Goal: Information Seeking & Learning: Learn about a topic

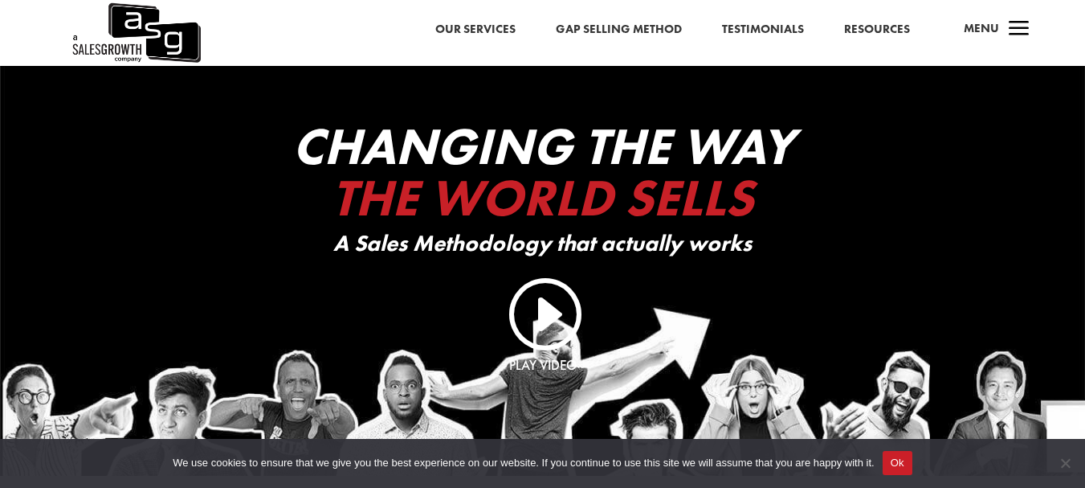
click at [1025, 22] on span "a" at bounding box center [1019, 30] width 32 height 32
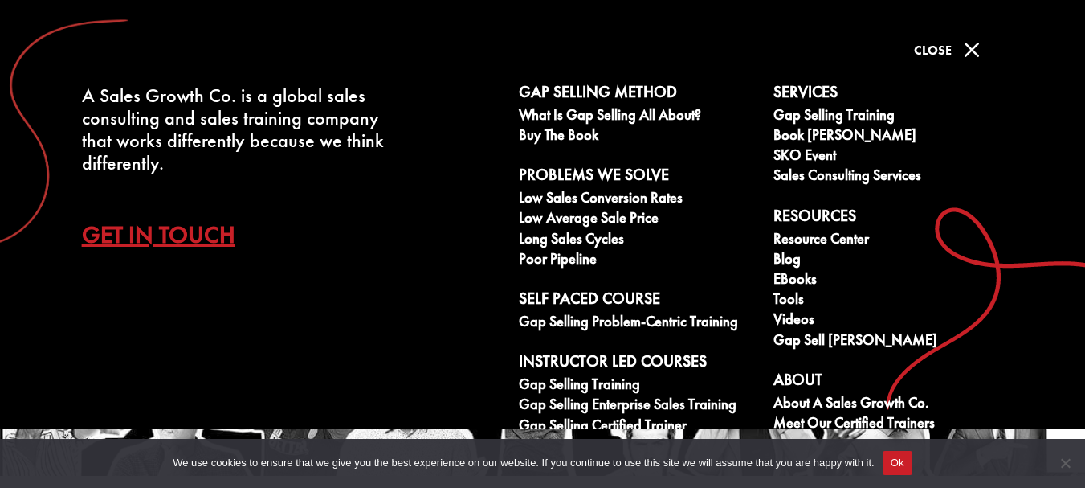
click at [978, 42] on span "M" at bounding box center [972, 50] width 32 height 32
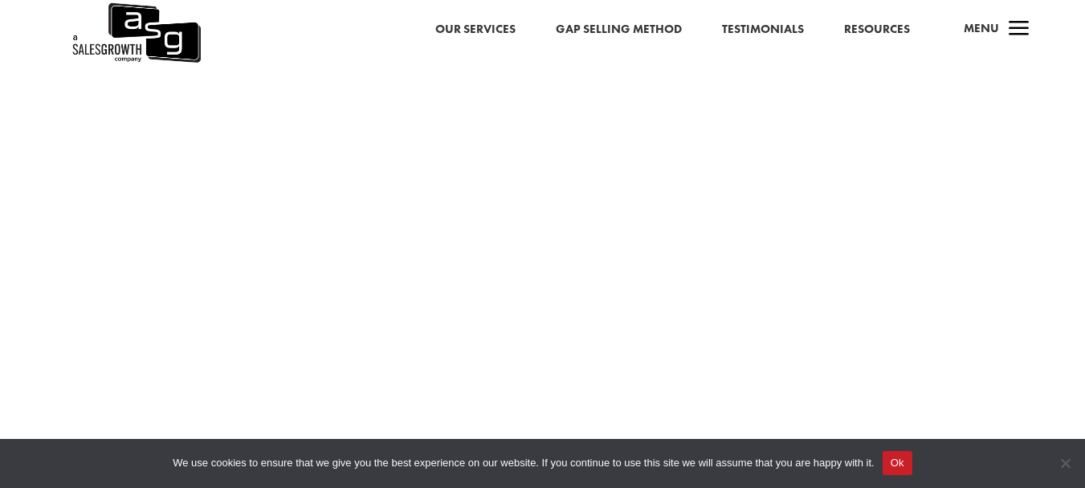
scroll to position [2812, 0]
drag, startPoint x: 897, startPoint y: 459, endPoint x: 764, endPoint y: 402, distance: 145.0
click at [894, 460] on button "Ok" at bounding box center [898, 463] width 30 height 24
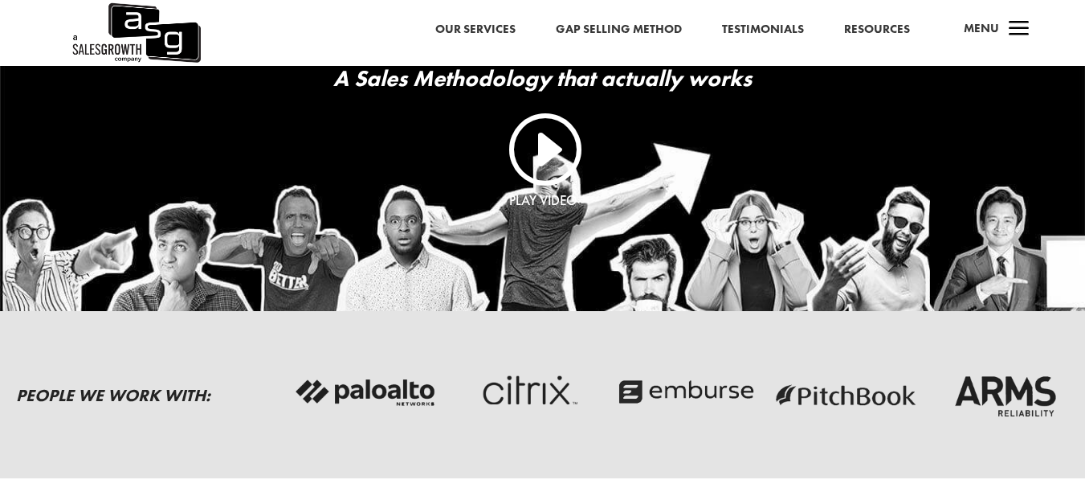
scroll to position [321, 0]
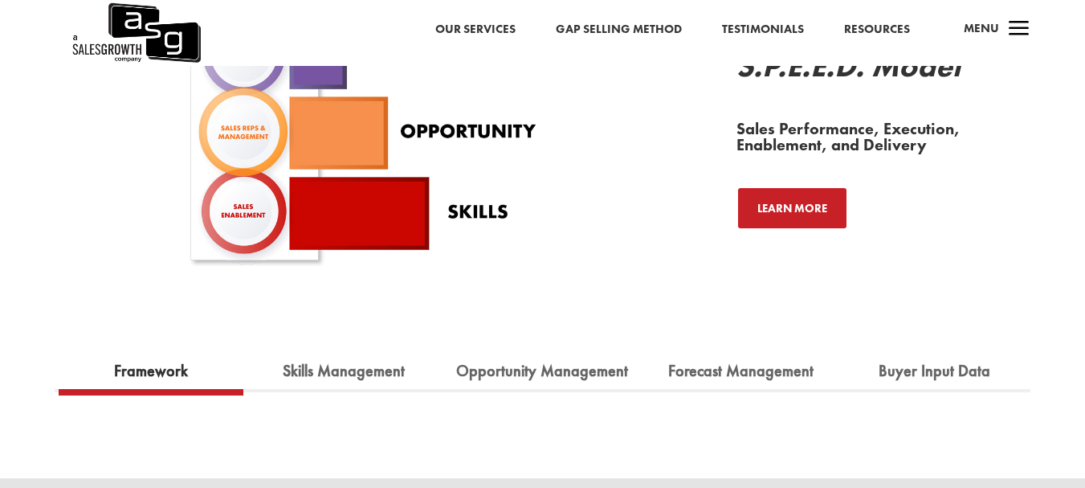
scroll to position [2322, 0]
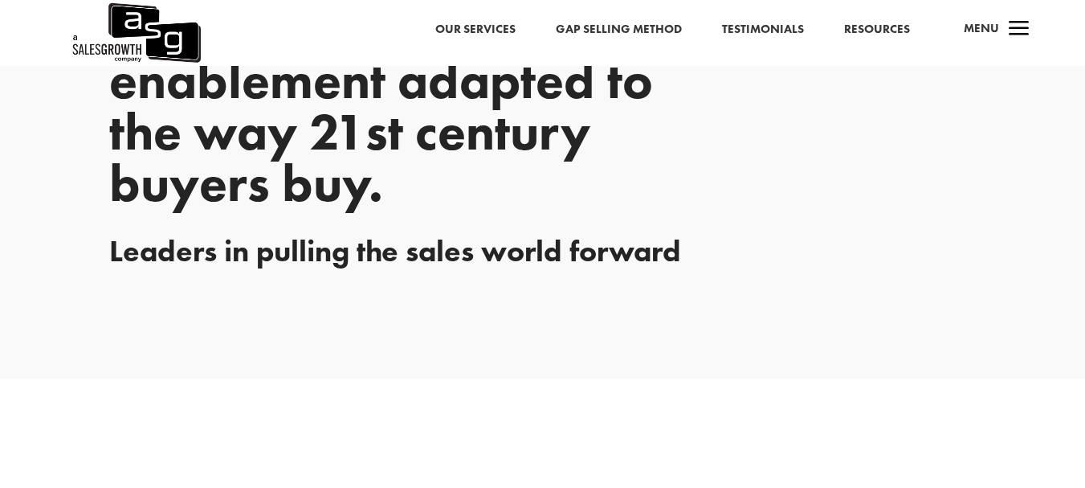
click at [1023, 21] on span "a" at bounding box center [1019, 30] width 32 height 32
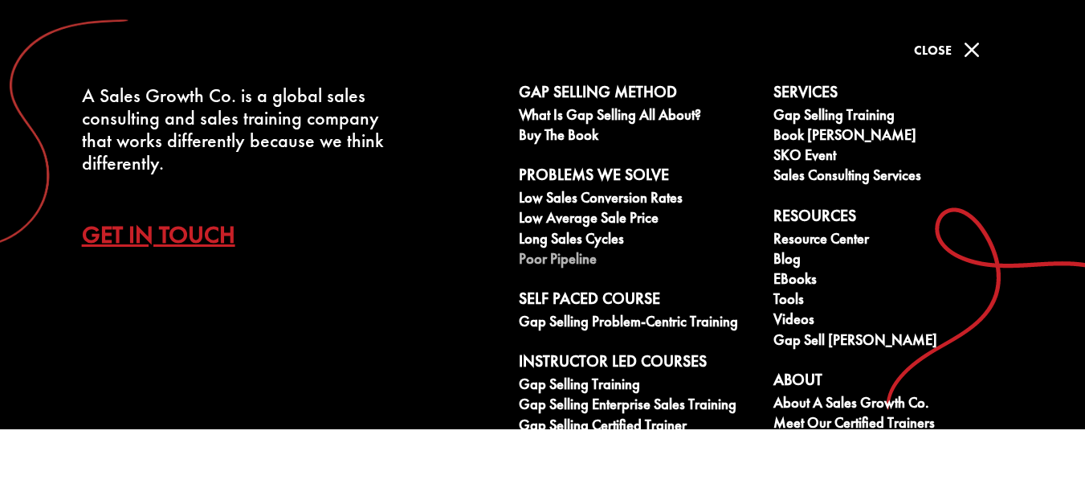
click at [543, 258] on link "Poor Pipeline" at bounding box center [637, 261] width 237 height 20
